Goal: Information Seeking & Learning: Check status

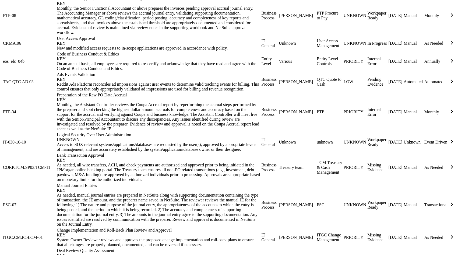
scroll to position [509, 0]
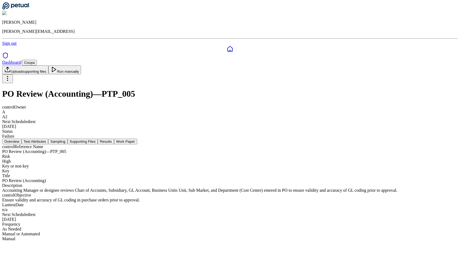
click at [48, 139] on button "Test Attributes" at bounding box center [35, 142] width 27 height 6
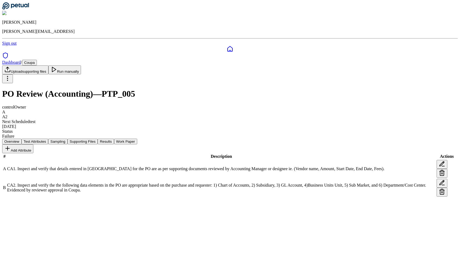
click at [98, 139] on button "Supporting Files" at bounding box center [83, 142] width 30 height 6
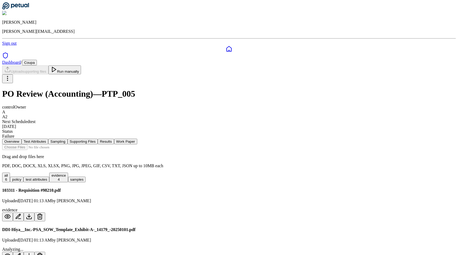
click at [68, 139] on button "Sampling" at bounding box center [57, 142] width 19 height 6
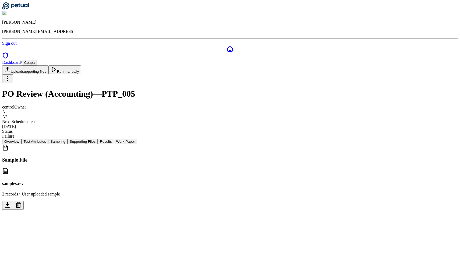
click at [114, 139] on button "Results" at bounding box center [106, 142] width 16 height 6
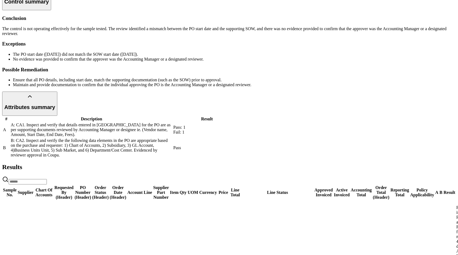
scroll to position [164, 0]
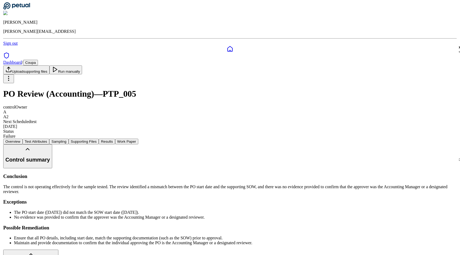
scroll to position [164, 0]
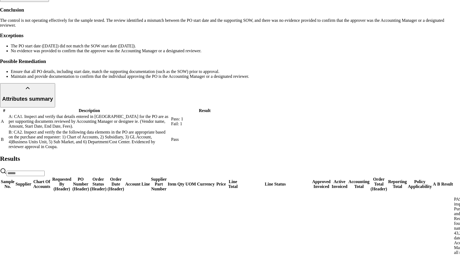
drag, startPoint x: 161, startPoint y: 10, endPoint x: 220, endPoint y: 8, distance: 59.5
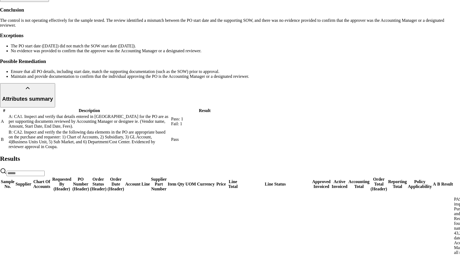
drag, startPoint x: 180, startPoint y: 75, endPoint x: 201, endPoint y: 123, distance: 52.8
drag, startPoint x: 179, startPoint y: 76, endPoint x: 212, endPoint y: 120, distance: 55.4
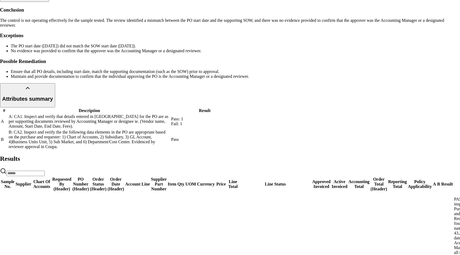
drag, startPoint x: 226, startPoint y: 198, endPoint x: 169, endPoint y: 45, distance: 162.9
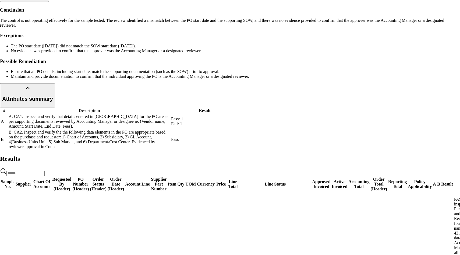
drag, startPoint x: 49, startPoint y: 10, endPoint x: 202, endPoint y: 13, distance: 152.6
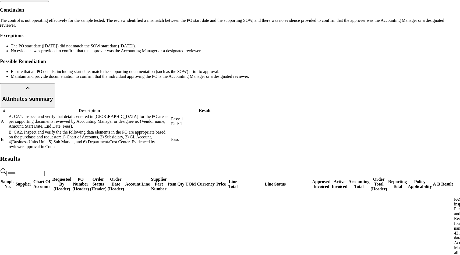
scroll to position [1, 0]
drag, startPoint x: 177, startPoint y: 68, endPoint x: 240, endPoint y: 209, distance: 154.1
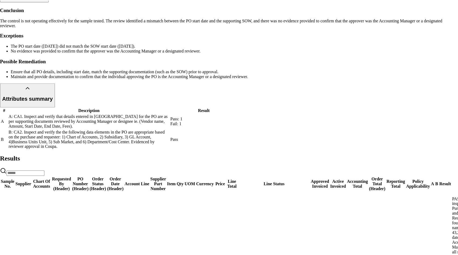
scroll to position [18, 0]
drag, startPoint x: 177, startPoint y: 70, endPoint x: 223, endPoint y: 220, distance: 156.4
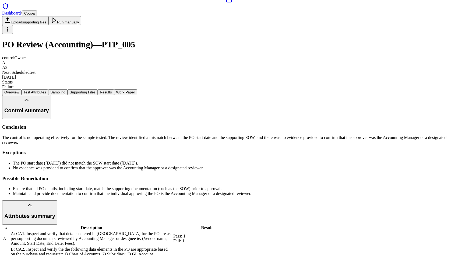
scroll to position [41, 0]
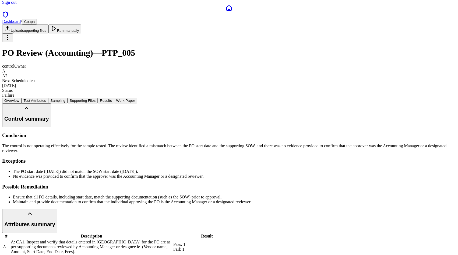
click at [137, 98] on button "Work Paper" at bounding box center [125, 101] width 23 height 6
